Goal: Communication & Community: Answer question/provide support

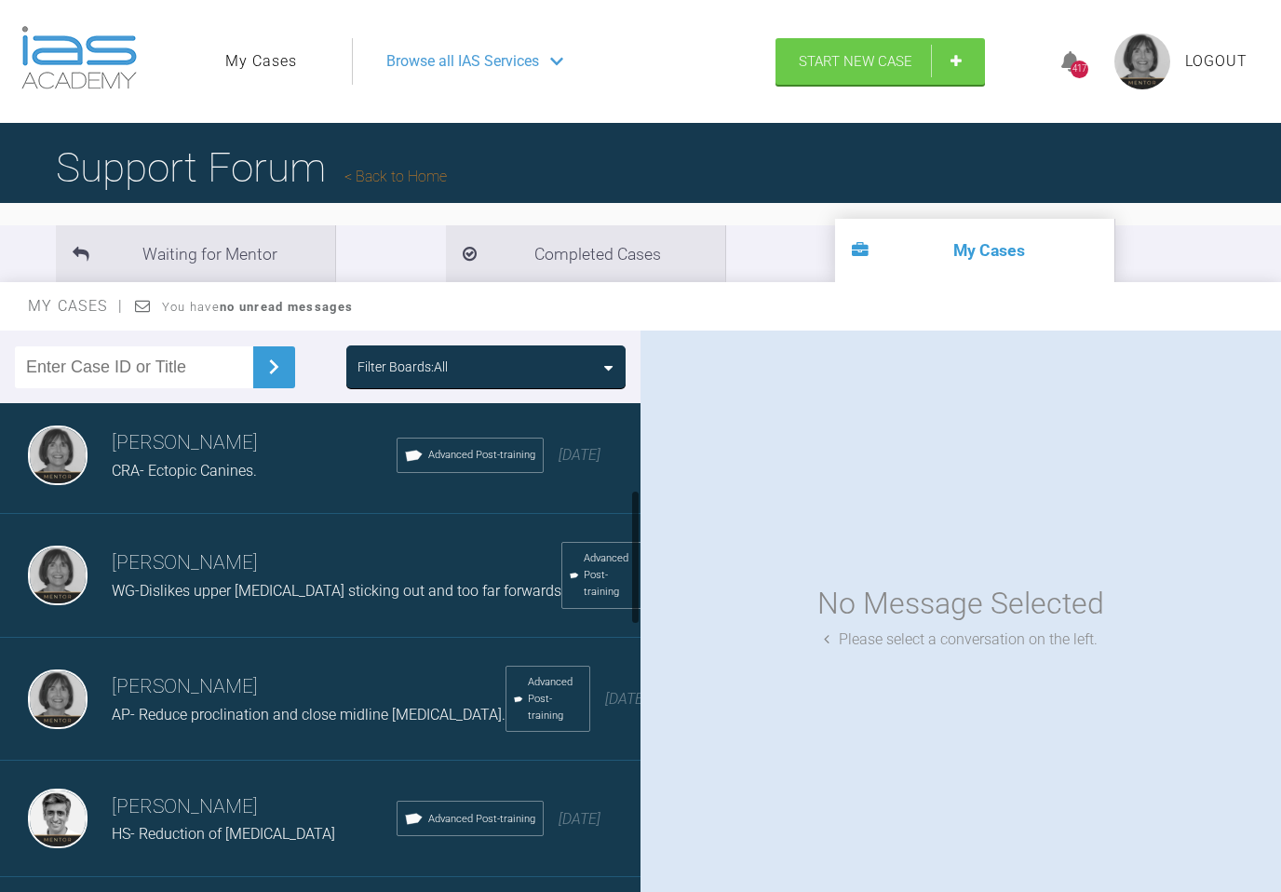
scroll to position [346, 0]
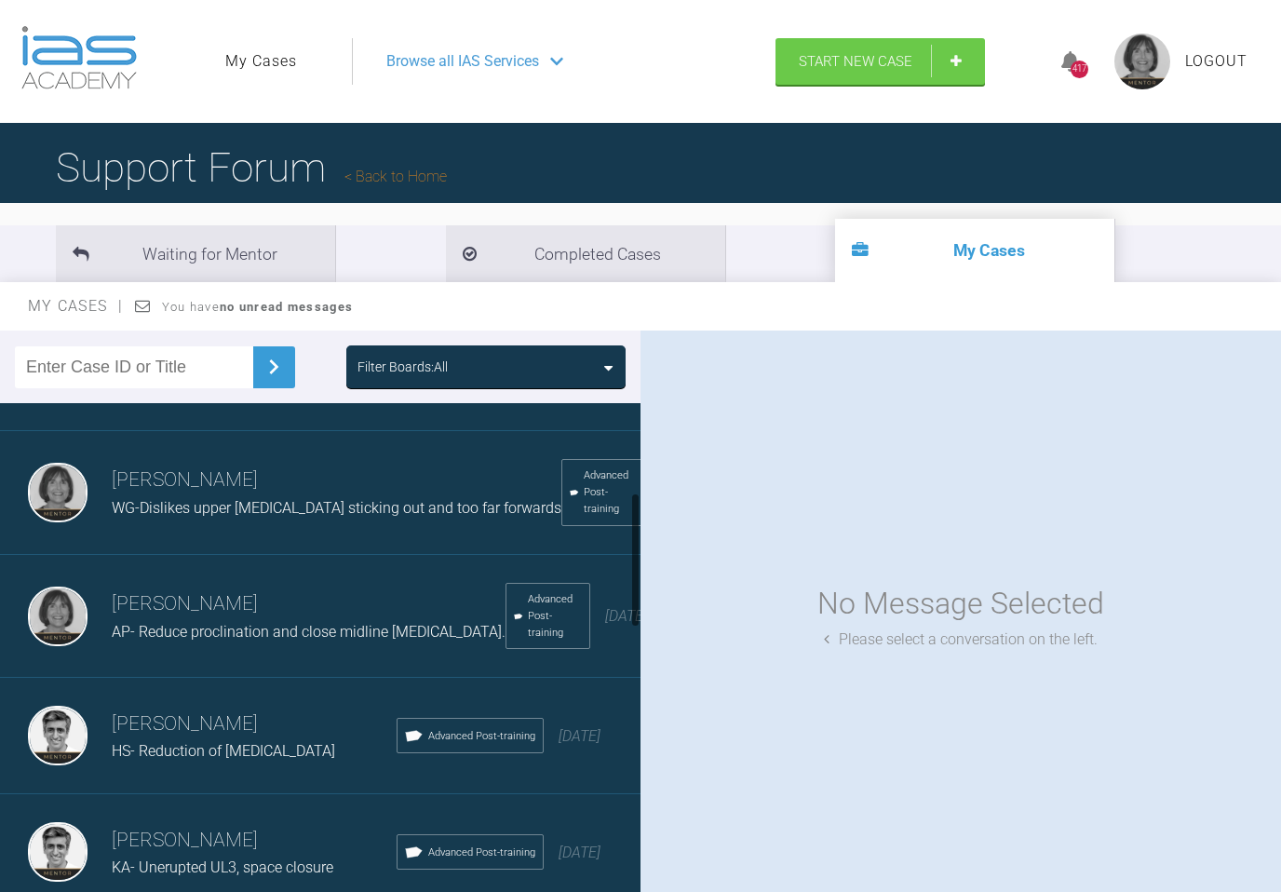
click at [199, 623] on span "AP- Reduce proclination and close midline [MEDICAL_DATA]." at bounding box center [309, 632] width 394 height 18
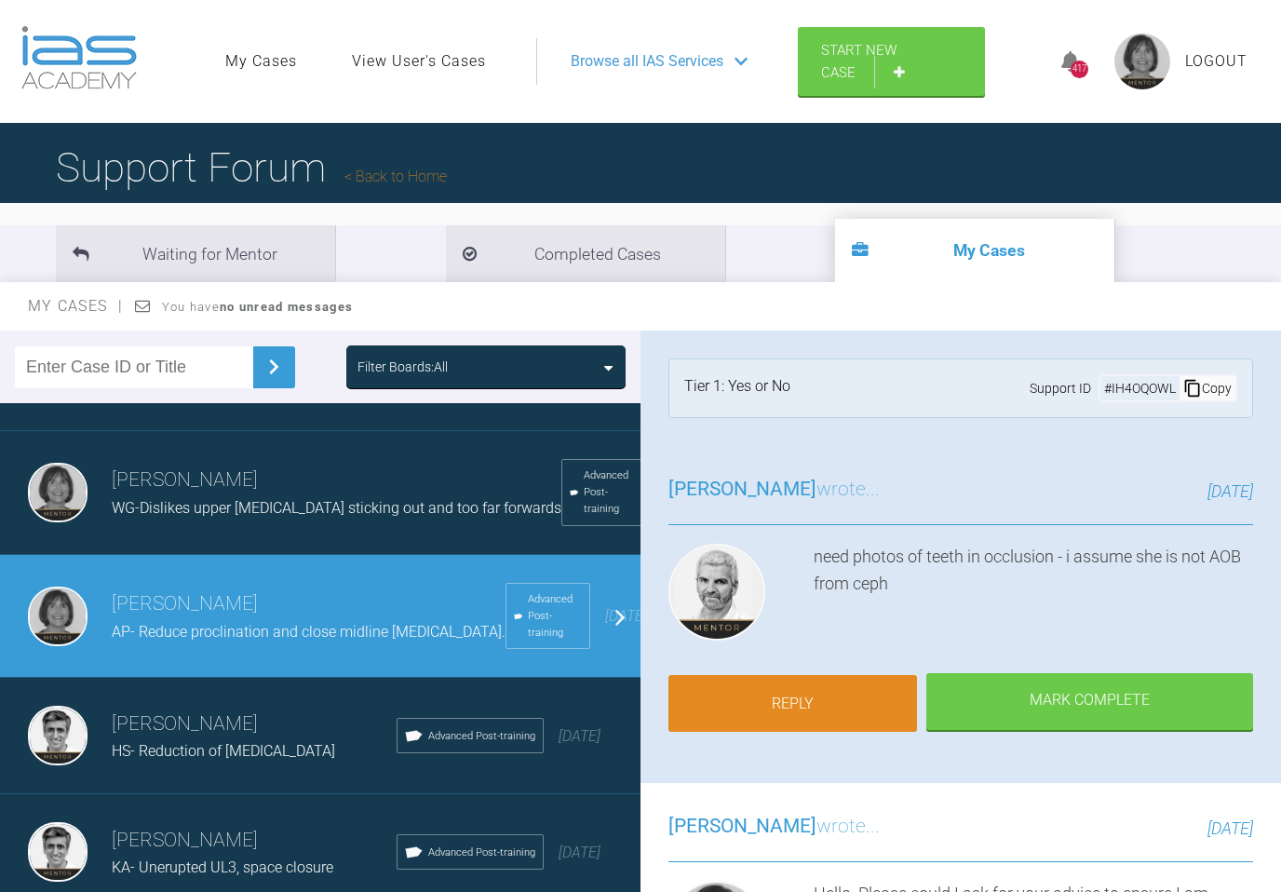
click at [829, 702] on link "Reply" at bounding box center [793, 704] width 249 height 58
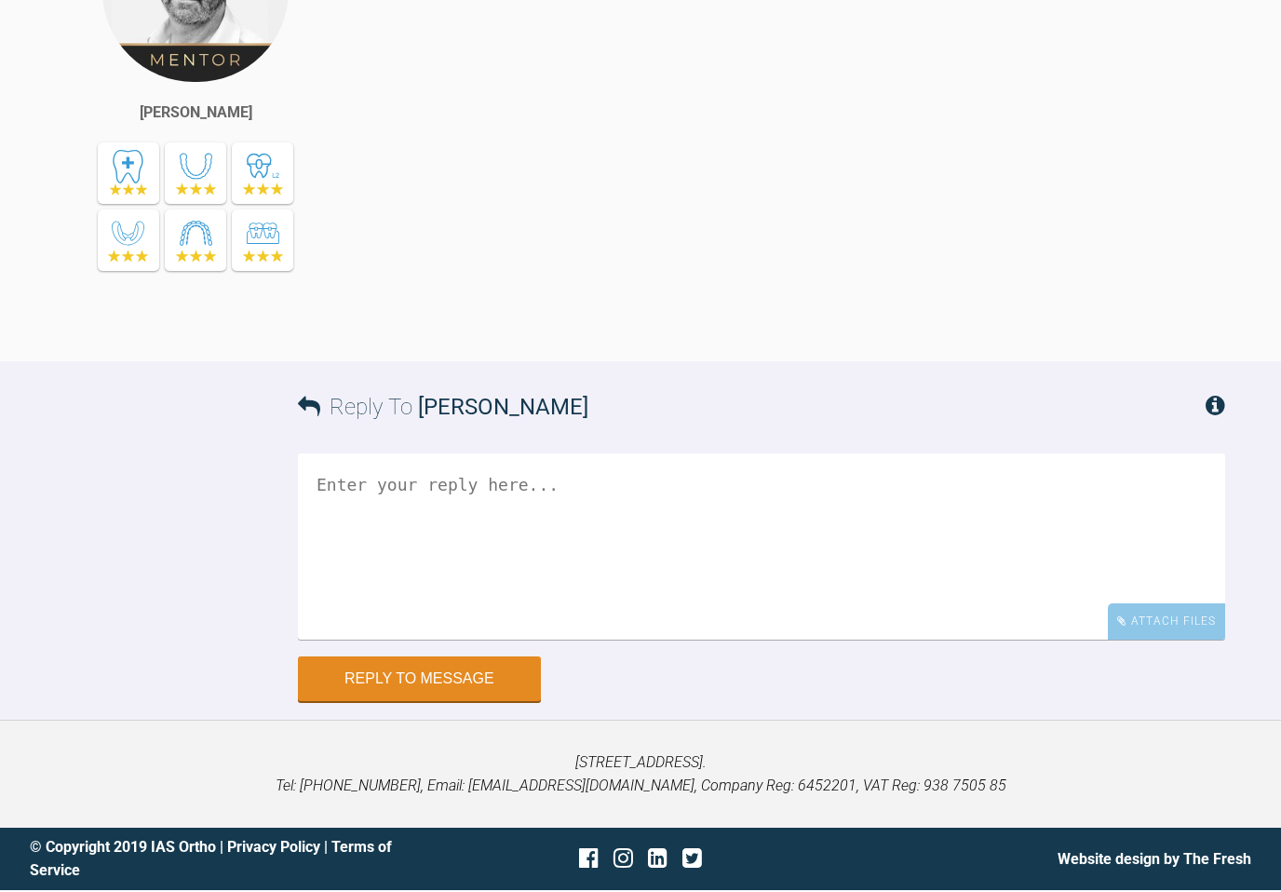
scroll to position [1837, 0]
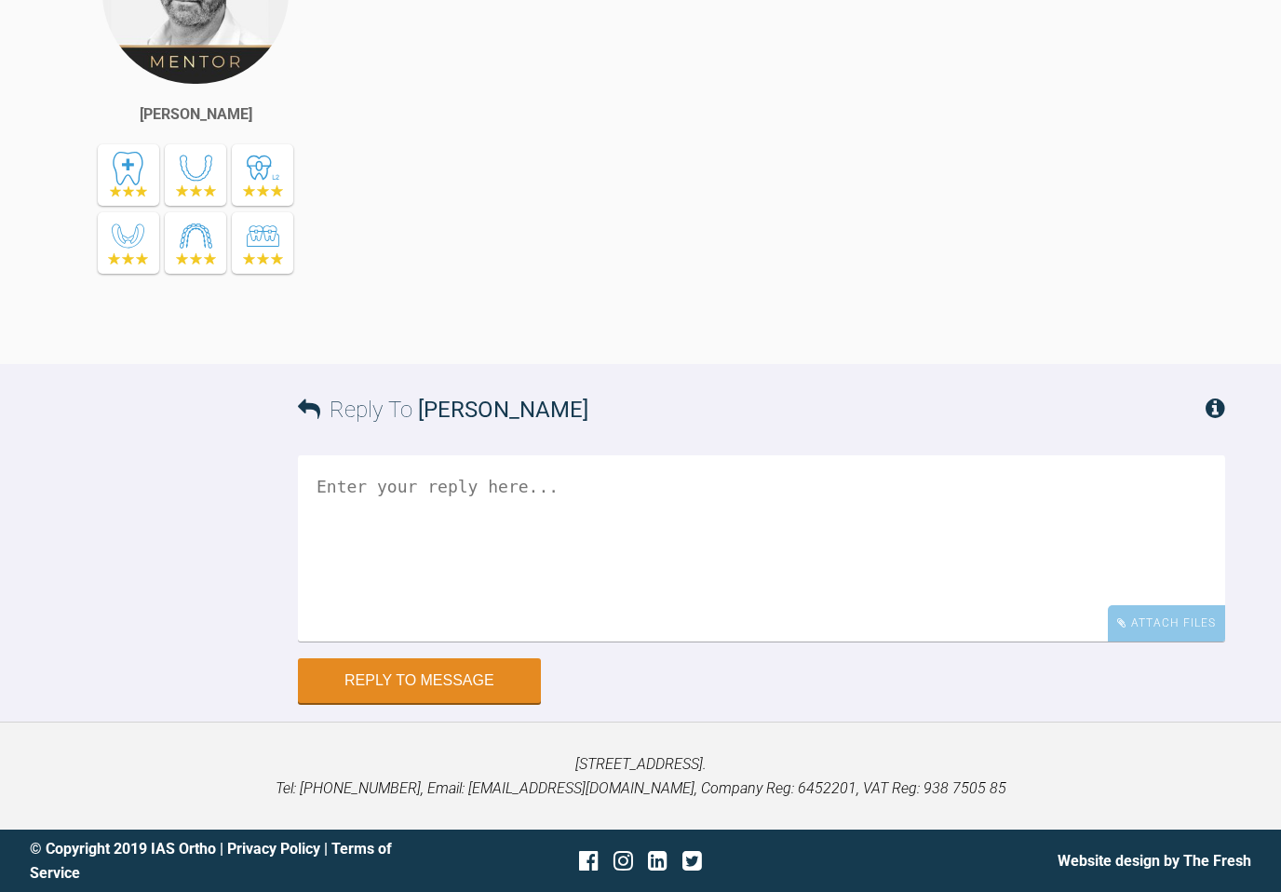
click at [333, 482] on textarea at bounding box center [762, 548] width 928 height 186
click at [834, 538] on textarea "Hi [PERSON_NAME] Sorry for delay. I used the scans and put through Angel aligne…" at bounding box center [762, 548] width 928 height 186
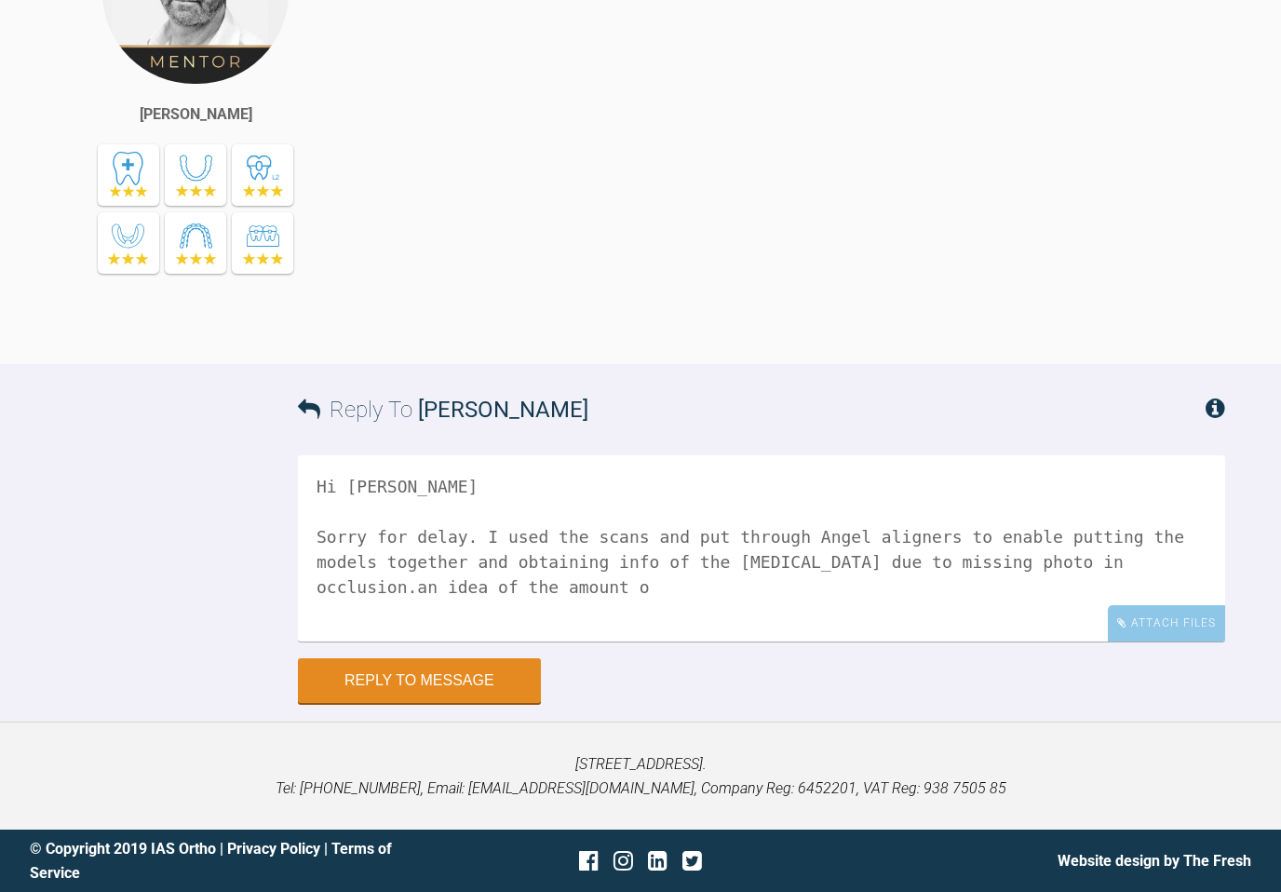
click at [573, 560] on textarea "Hi [PERSON_NAME] Sorry for delay. I used the scans and put through Angel aligne…" at bounding box center [762, 548] width 928 height 186
click at [909, 564] on textarea "Hi [PERSON_NAME] Sorry for delay. I used the scans and put through Angel aligne…" at bounding box center [762, 548] width 928 height 186
click at [958, 557] on textarea "Hi [PERSON_NAME] Sorry for delay. I used the scans and put through Angel aligne…" at bounding box center [762, 548] width 928 height 186
click at [1101, 553] on textarea "Hi [PERSON_NAME] Sorry for delay. I used the scans and put through Angel aligne…" at bounding box center [762, 548] width 928 height 186
drag, startPoint x: 1143, startPoint y: 560, endPoint x: 1175, endPoint y: 566, distance: 33.2
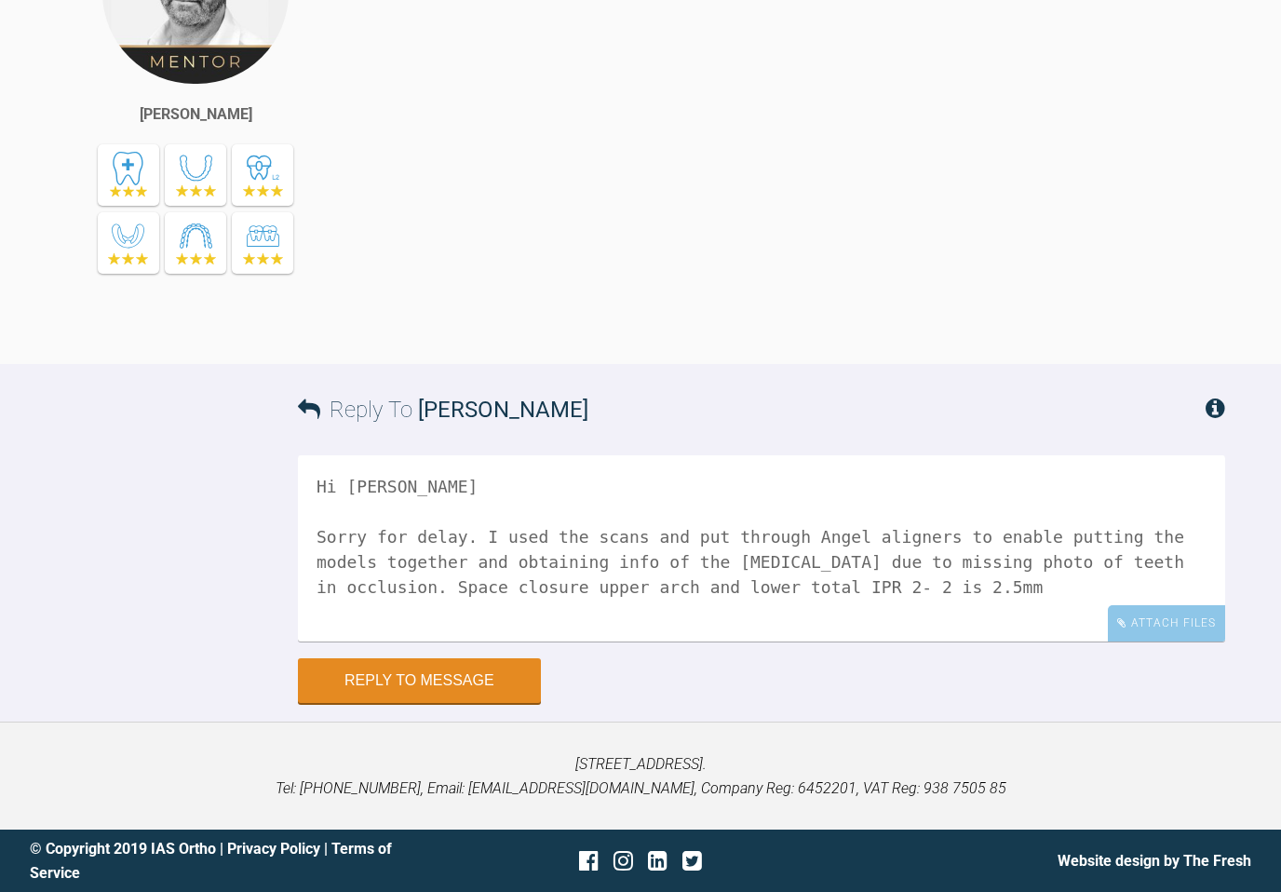
click at [1175, 566] on textarea "Hi [PERSON_NAME] Sorry for delay. I used the scans and put through Angel aligne…" at bounding box center [762, 548] width 928 height 186
click at [319, 584] on textarea "Hi [PERSON_NAME] Sorry for delay. I used the scans and put through Angel aligne…" at bounding box center [762, 548] width 928 height 186
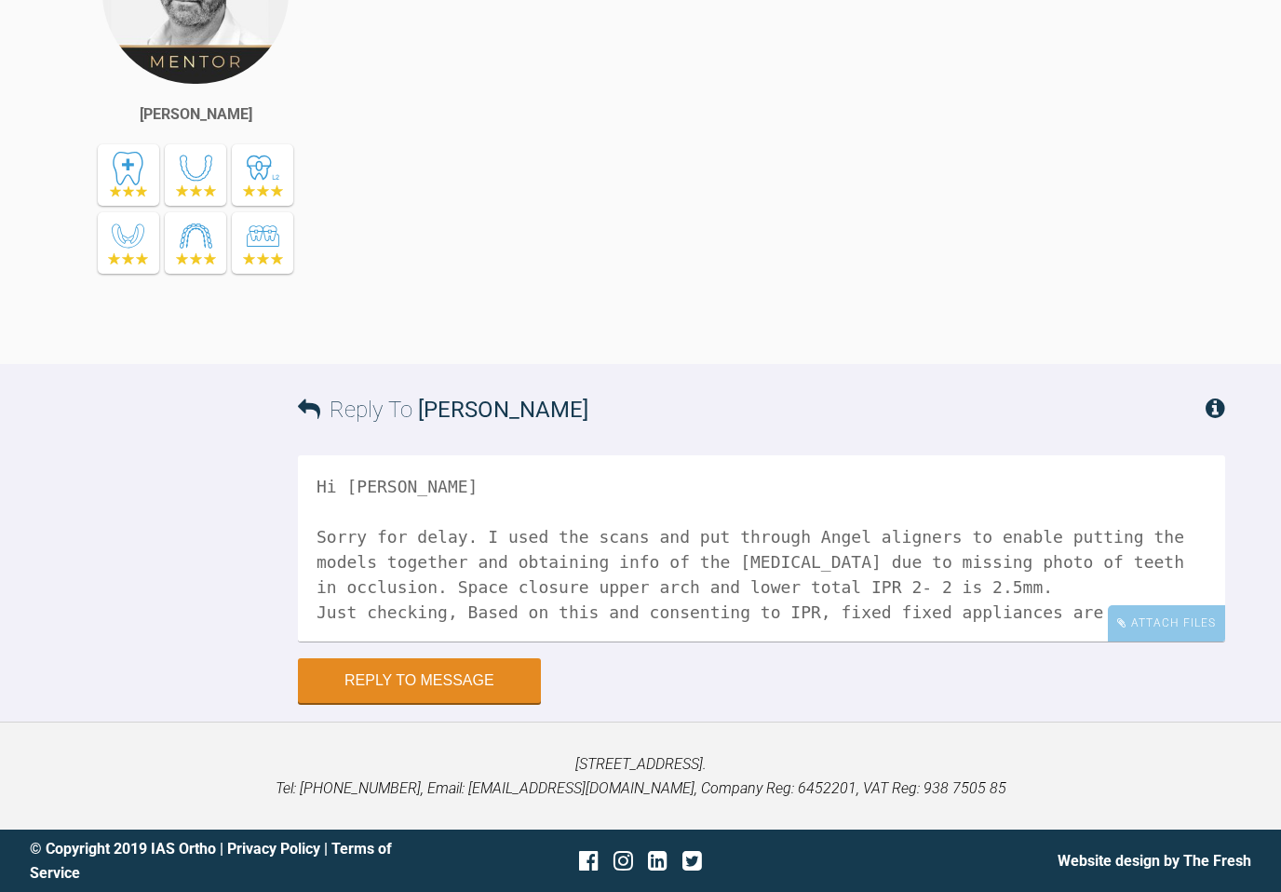
click at [436, 581] on textarea "Hi [PERSON_NAME] Sorry for delay. I used the scans and put through Angel aligne…" at bounding box center [762, 548] width 928 height 186
click at [942, 590] on textarea "Hi [PERSON_NAME] Sorry for delay. I used the scans and put through Angel aligne…" at bounding box center [762, 548] width 928 height 186
click at [731, 563] on textarea "Hi [PERSON_NAME] Sorry for delay. I used the scans and put through Angel aligne…" at bounding box center [762, 548] width 928 height 186
click at [931, 603] on textarea "Hi [PERSON_NAME] Sorry for delay. I used the scans and put through Angel aligne…" at bounding box center [762, 548] width 928 height 186
type textarea "Hi [PERSON_NAME] Sorry for delay. I used the scans and put through Angel aligne…"
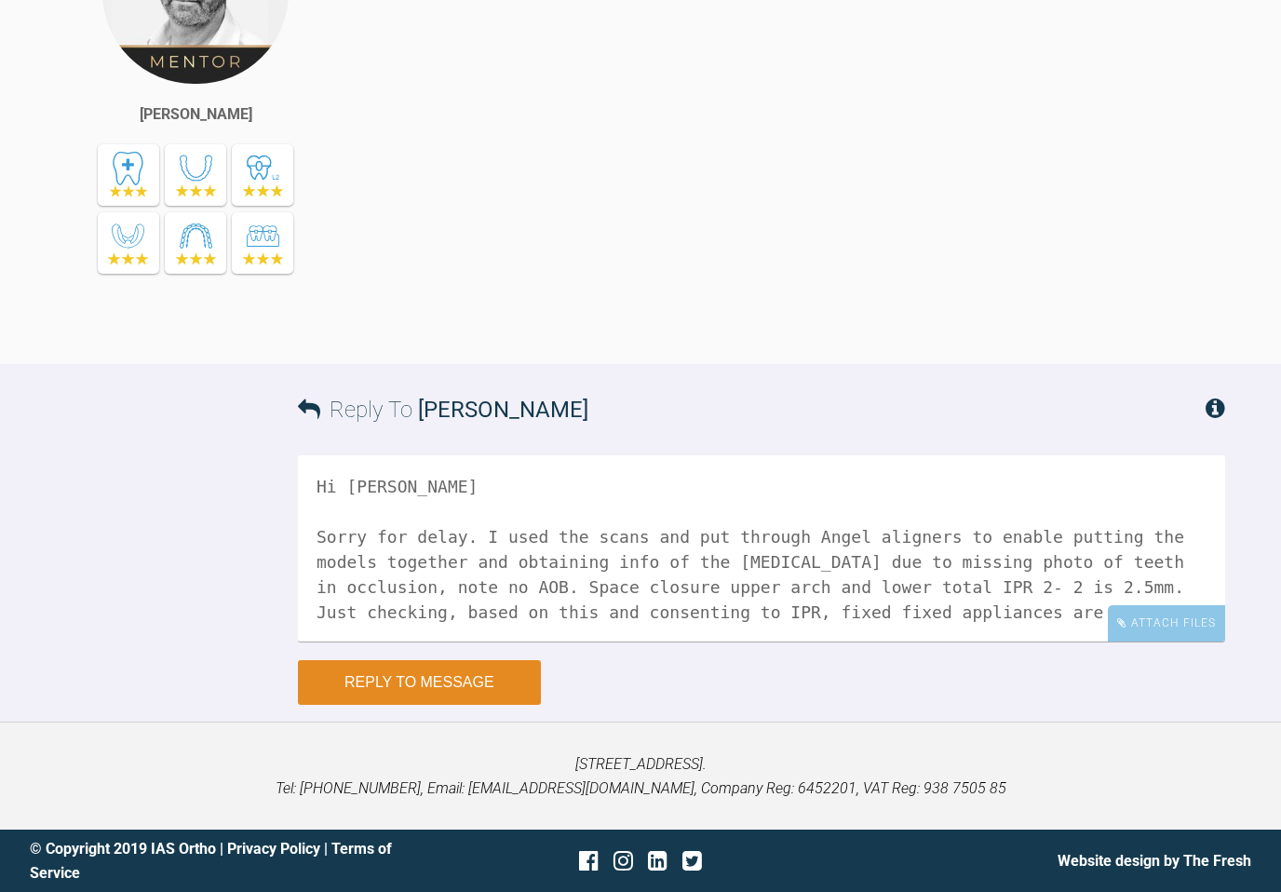
click at [427, 675] on button "Reply to Message" at bounding box center [419, 682] width 243 height 45
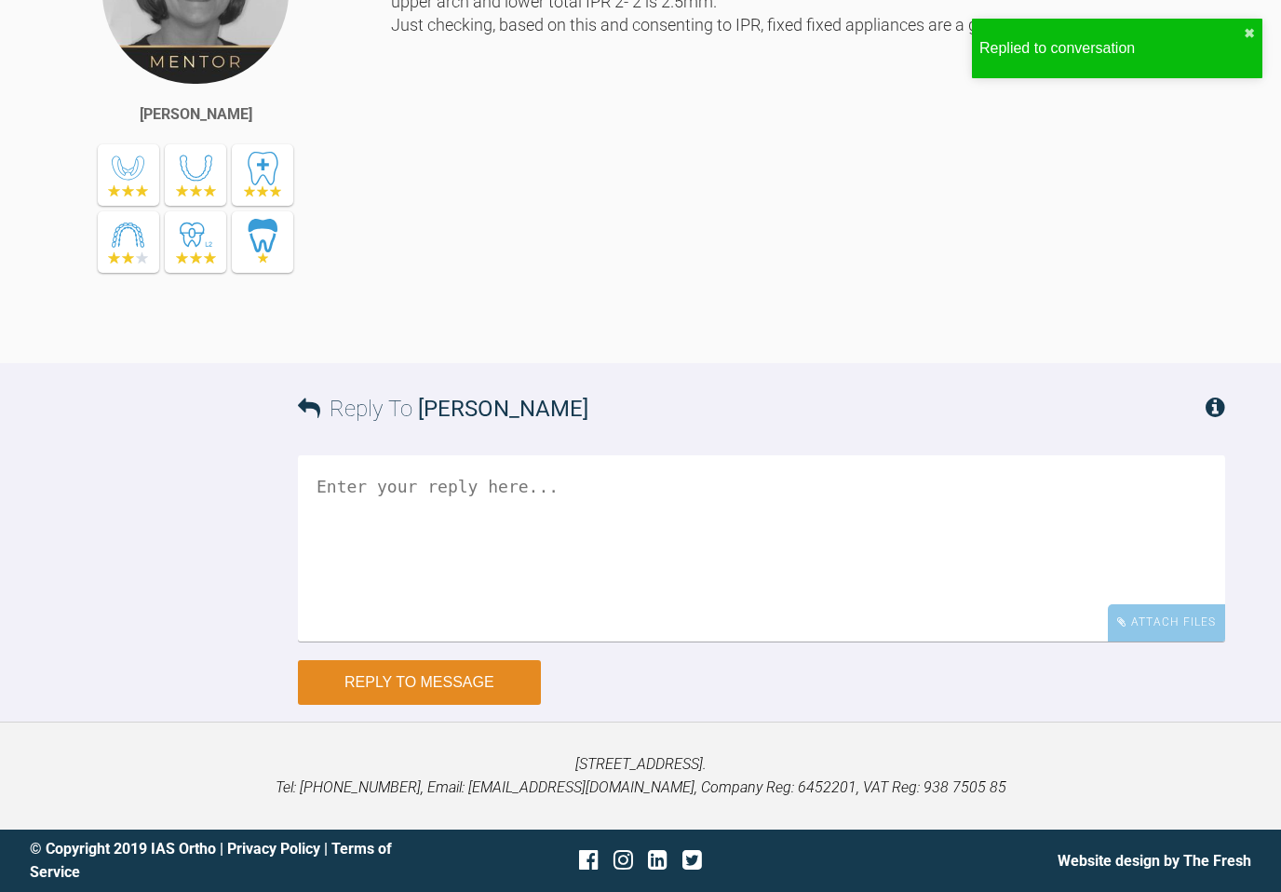
scroll to position [2479, 0]
